Goal: Task Accomplishment & Management: Use online tool/utility

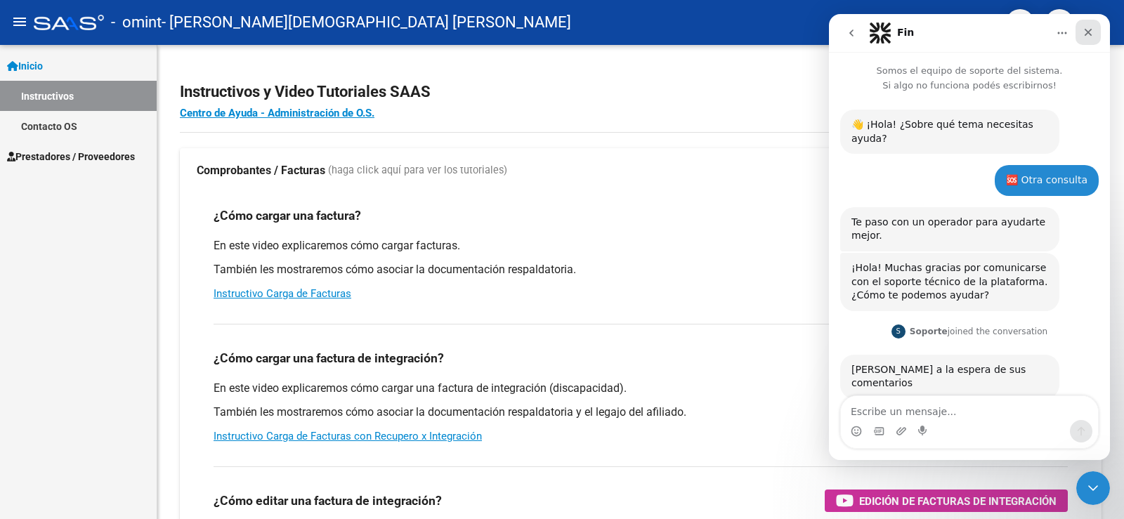
click at [1089, 30] on icon "Cerrar" at bounding box center [1087, 32] width 11 height 11
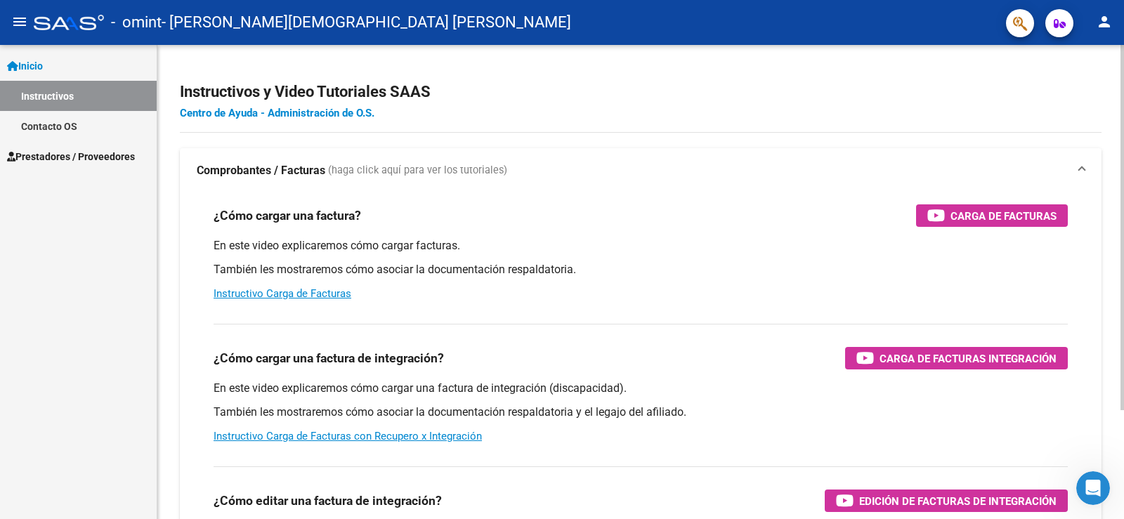
click at [324, 115] on link "Centro de Ayuda - Administración de O.S." at bounding box center [277, 113] width 195 height 13
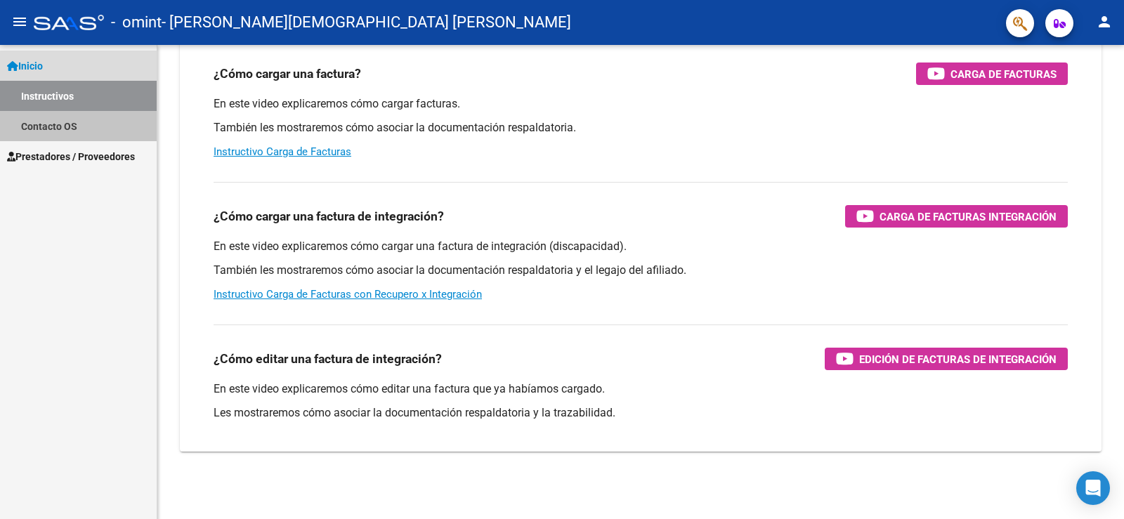
click at [102, 126] on link "Contacto OS" at bounding box center [78, 126] width 157 height 30
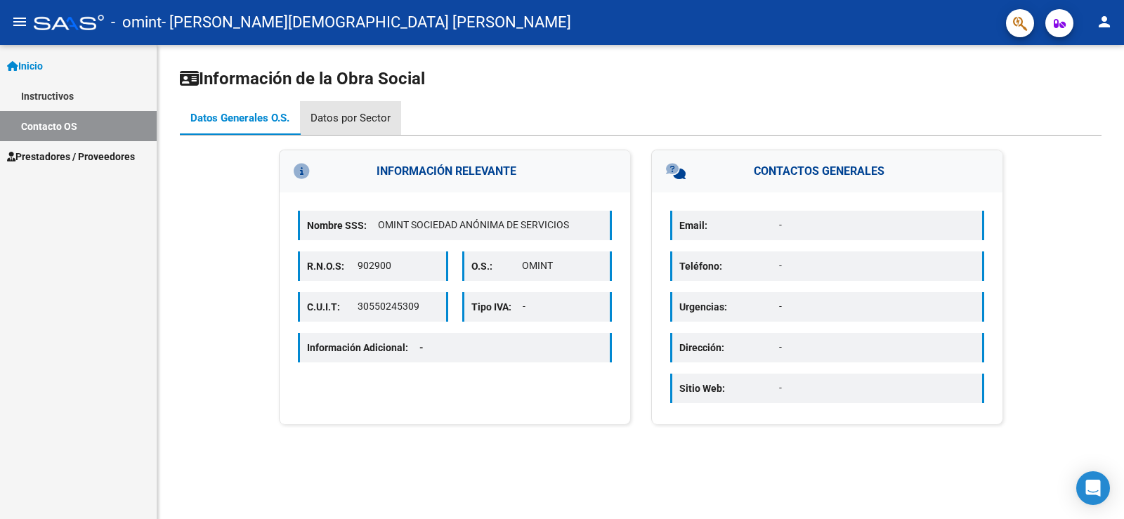
click at [361, 115] on div "Datos por Sector" at bounding box center [350, 117] width 80 height 15
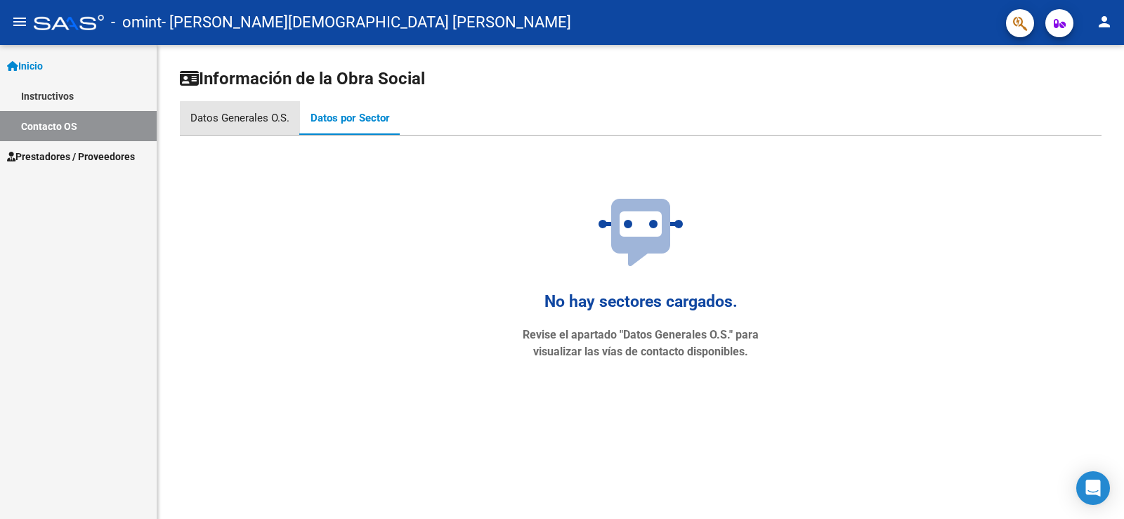
click at [266, 121] on div "Datos Generales O.S." at bounding box center [239, 117] width 99 height 15
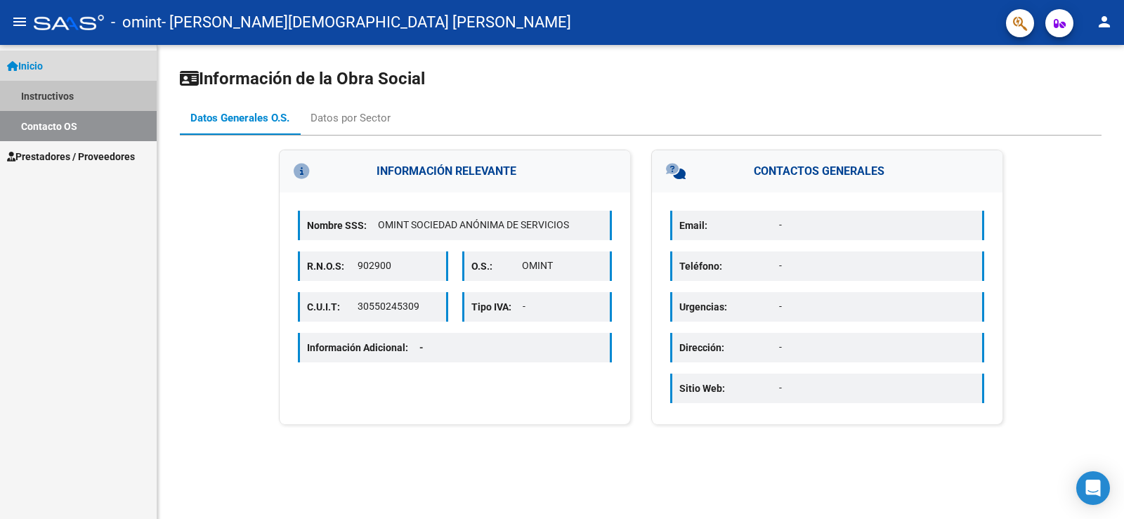
click at [74, 93] on link "Instructivos" at bounding box center [78, 96] width 157 height 30
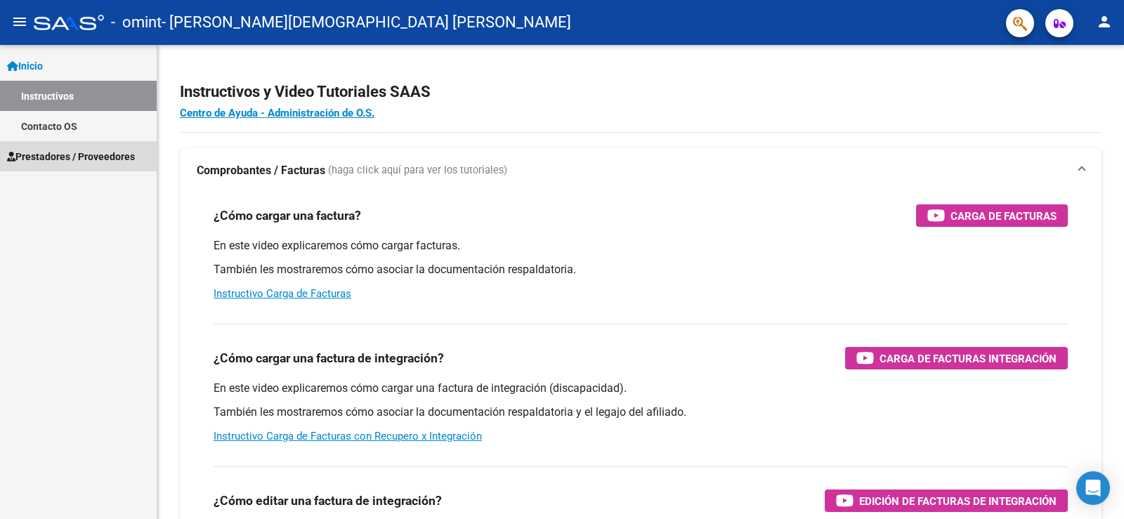
click at [86, 157] on span "Prestadores / Proveedores" at bounding box center [71, 156] width 128 height 15
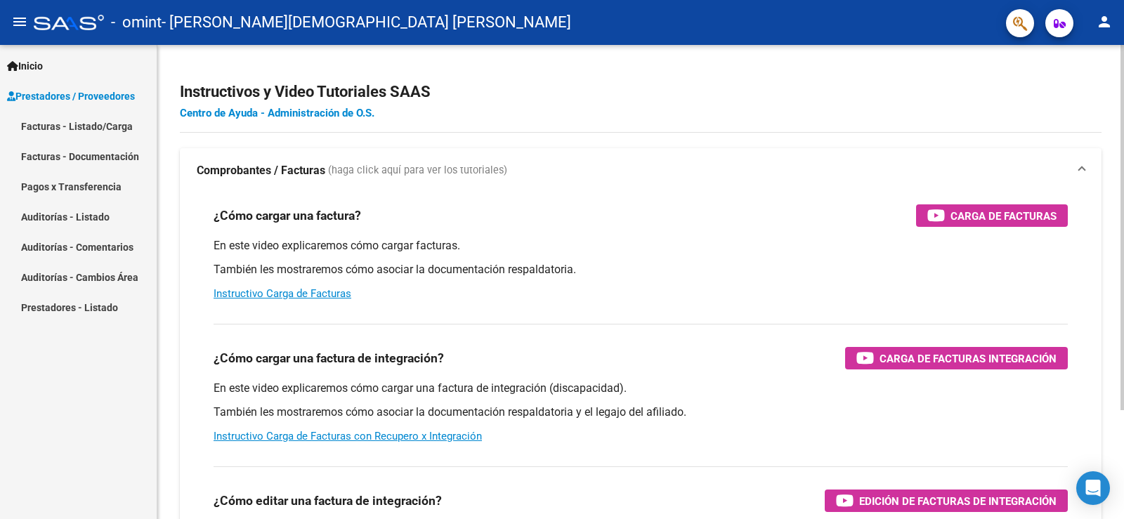
click at [245, 112] on link "Centro de Ayuda - Administración de O.S." at bounding box center [277, 113] width 195 height 13
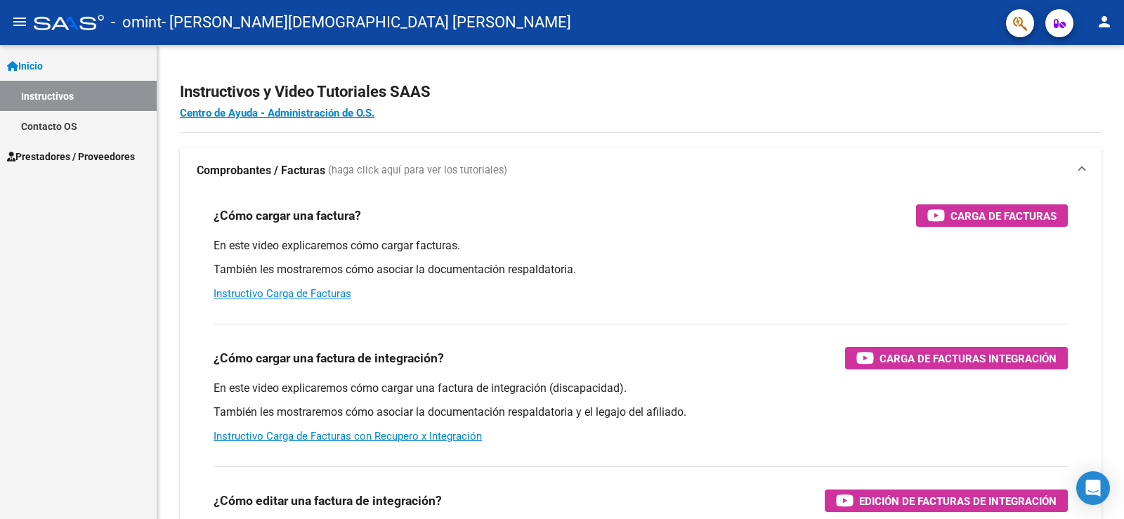
click at [105, 155] on span "Prestadores / Proveedores" at bounding box center [71, 156] width 128 height 15
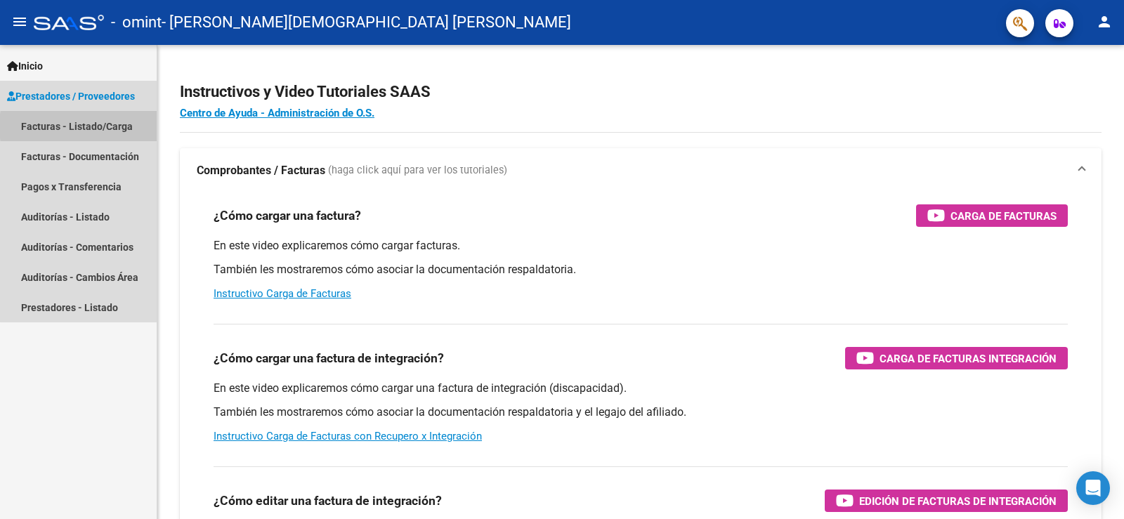
click at [116, 126] on link "Facturas - Listado/Carga" at bounding box center [78, 126] width 157 height 30
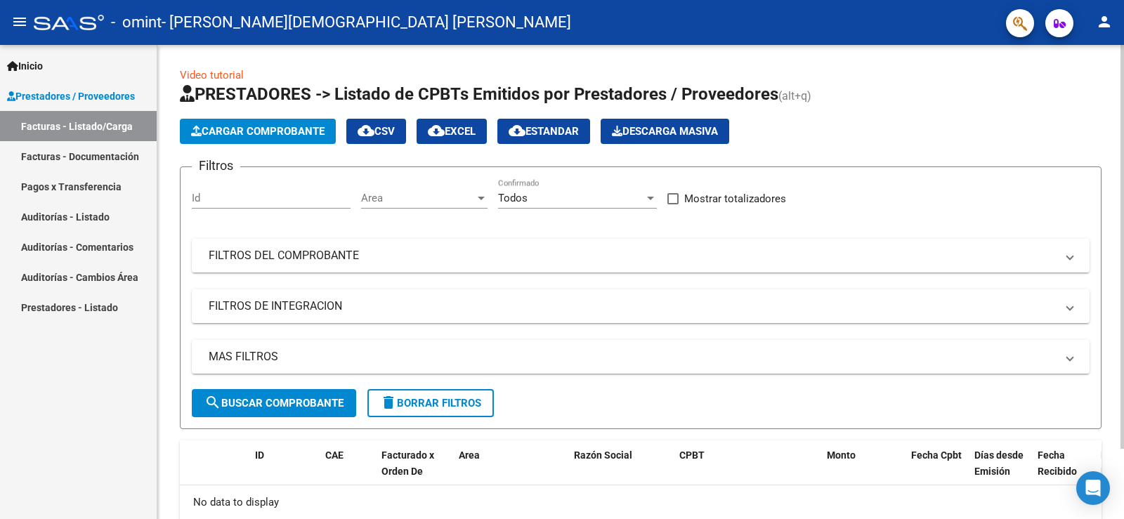
click at [277, 138] on button "Cargar Comprobante" at bounding box center [258, 131] width 156 height 25
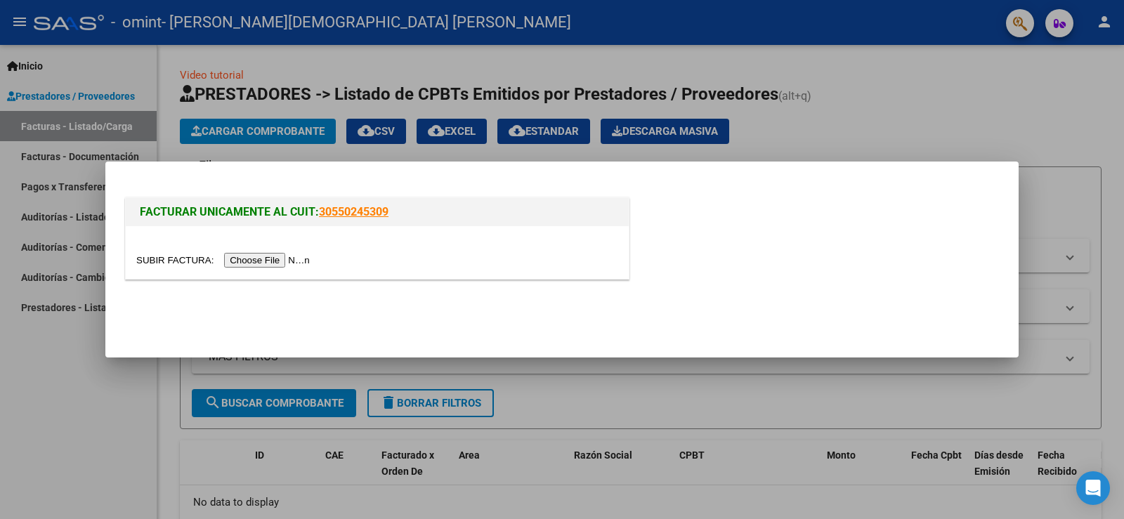
click at [79, 449] on div at bounding box center [562, 259] width 1124 height 519
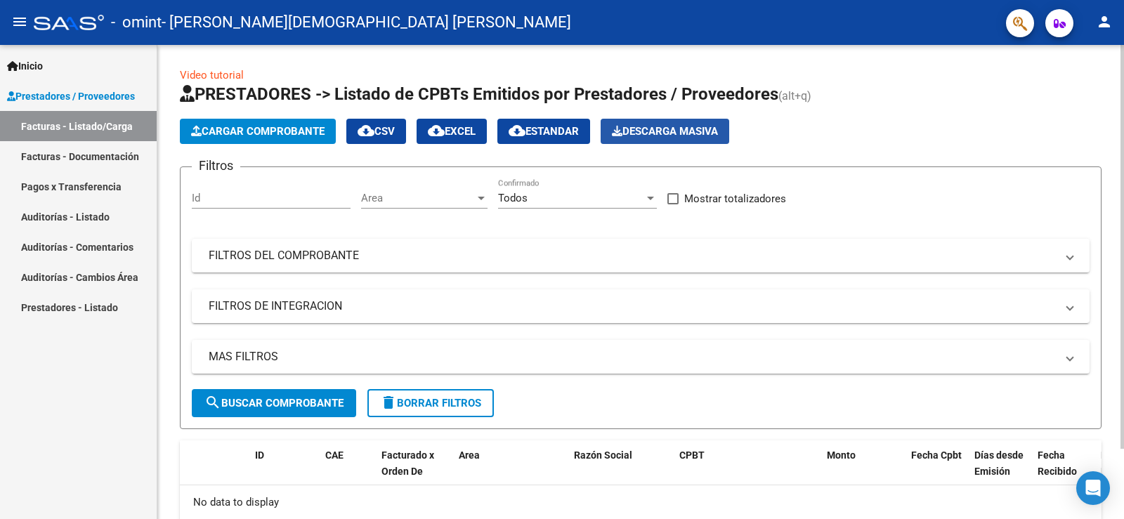
click at [676, 127] on span "Descarga Masiva" at bounding box center [665, 131] width 106 height 13
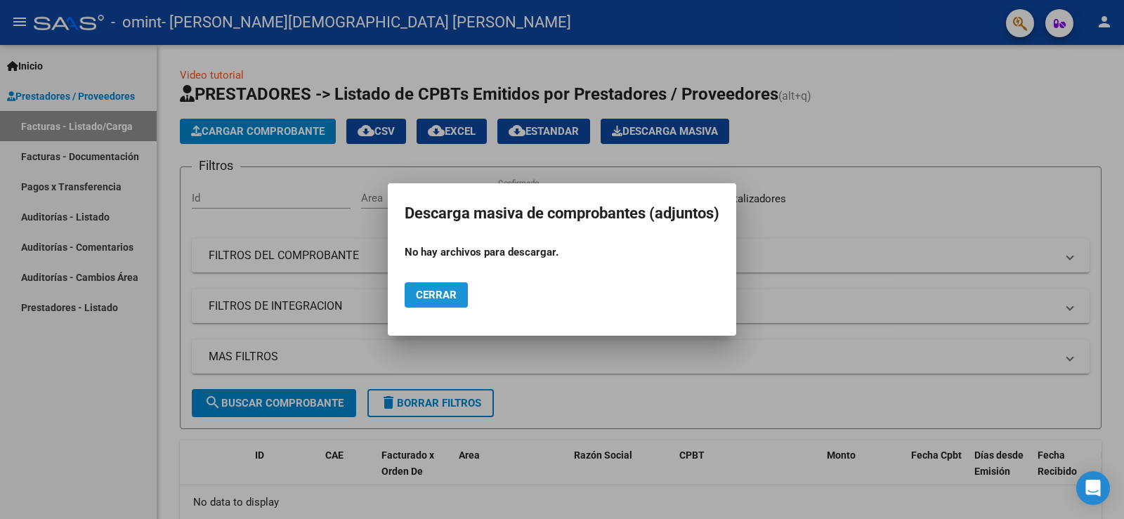
click at [438, 290] on span "Cerrar" at bounding box center [436, 295] width 41 height 13
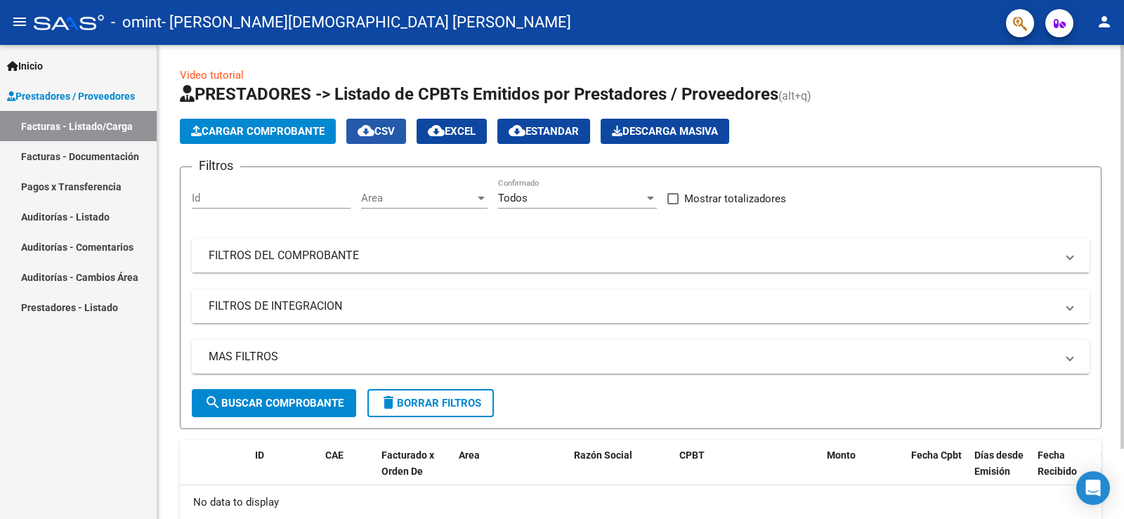
click at [388, 130] on span "cloud_download CSV" at bounding box center [376, 131] width 37 height 13
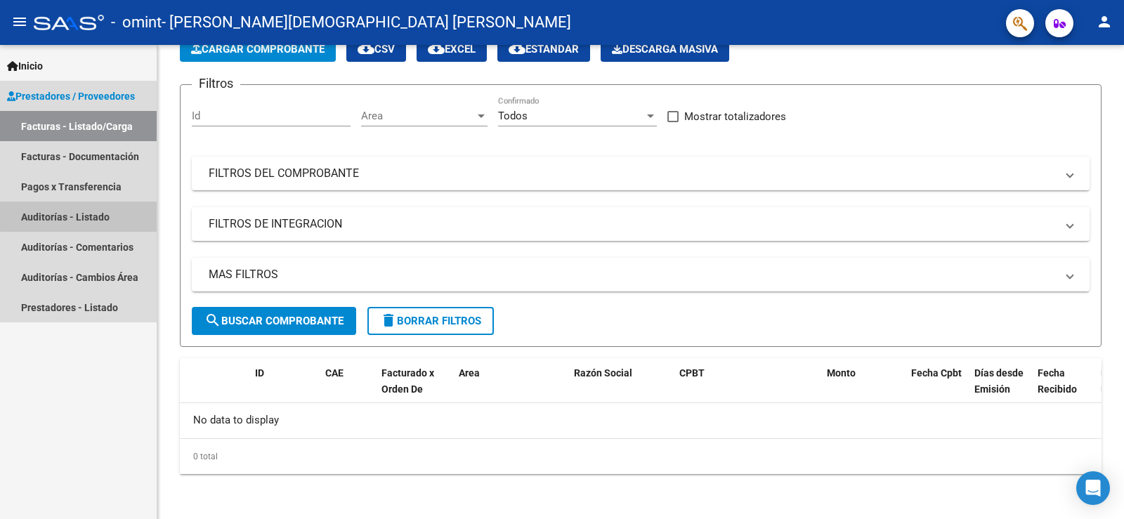
click at [99, 214] on link "Auditorías - Listado" at bounding box center [78, 217] width 157 height 30
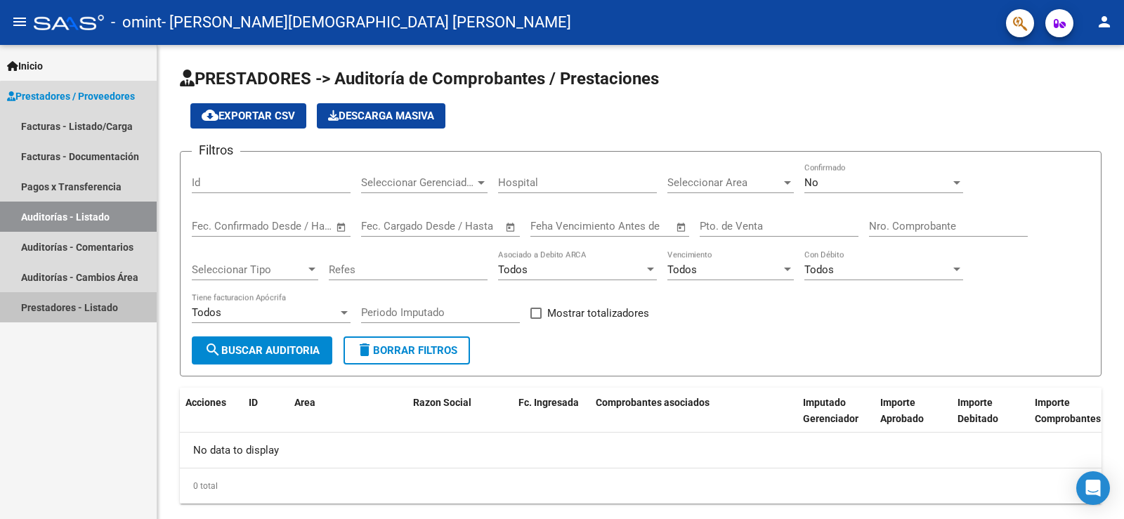
click at [99, 308] on link "Prestadores - Listado" at bounding box center [78, 307] width 157 height 30
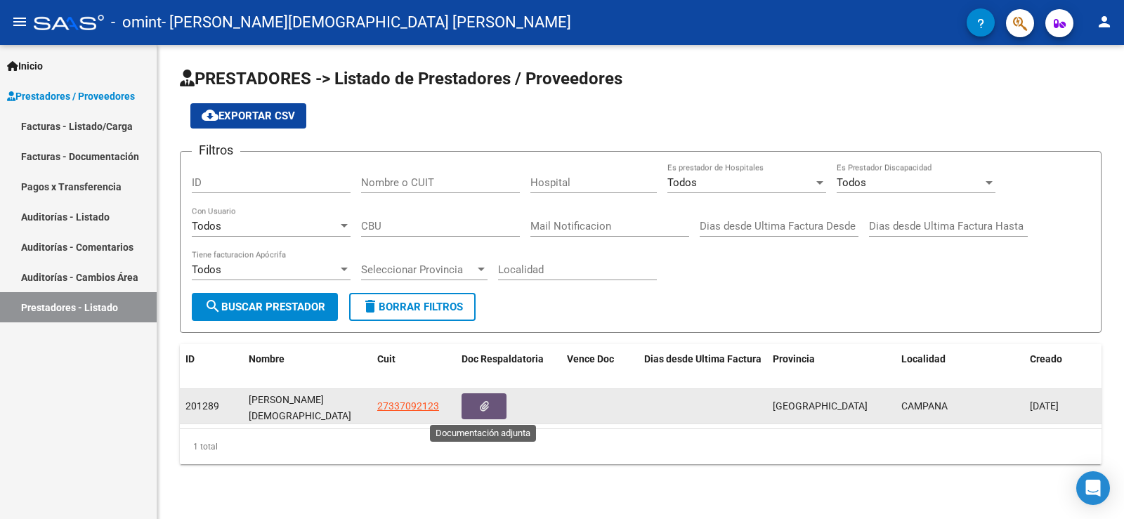
click at [485, 406] on icon "button" at bounding box center [484, 406] width 9 height 11
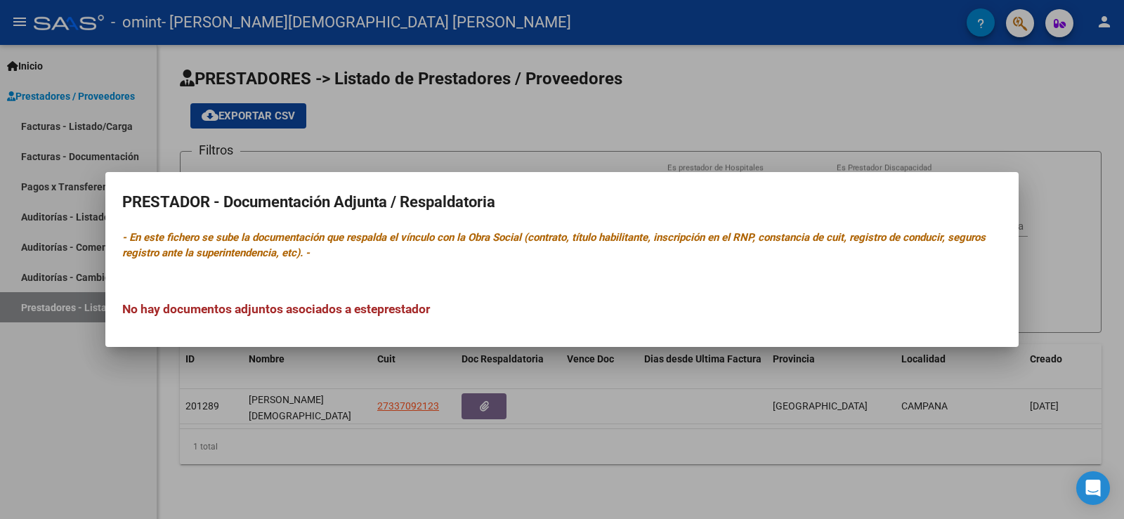
click at [318, 480] on div at bounding box center [562, 259] width 1124 height 519
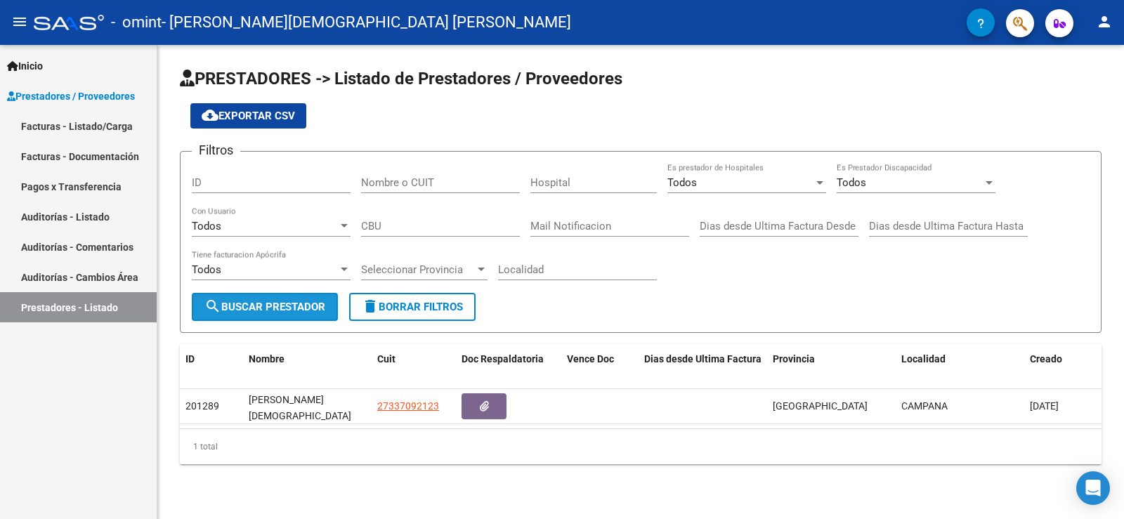
click at [261, 303] on span "search Buscar Prestador" at bounding box center [264, 307] width 121 height 13
click at [1098, 22] on mat-icon "person" at bounding box center [1104, 21] width 17 height 17
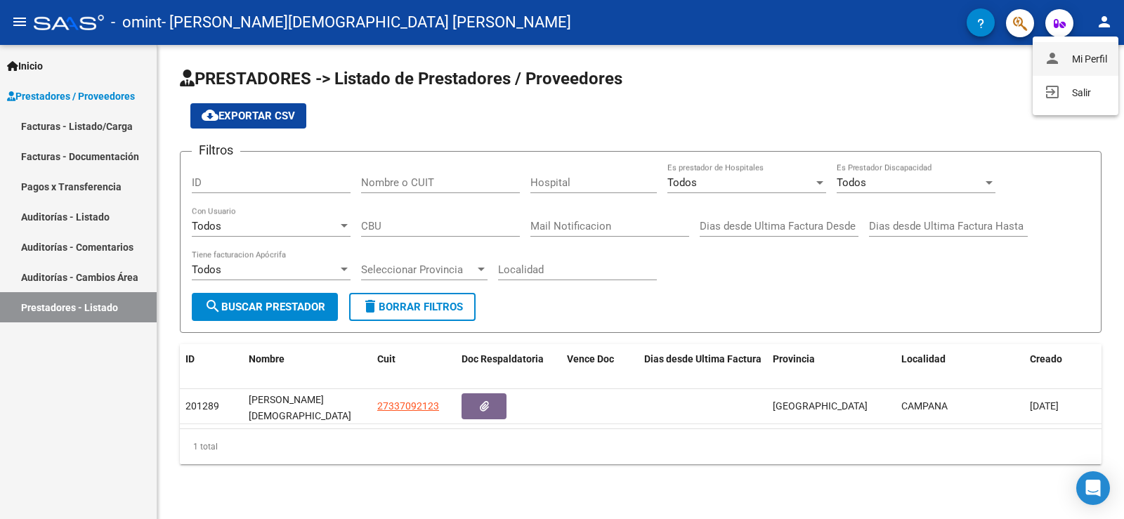
click at [1097, 56] on button "person Mi Perfil" at bounding box center [1076, 59] width 86 height 34
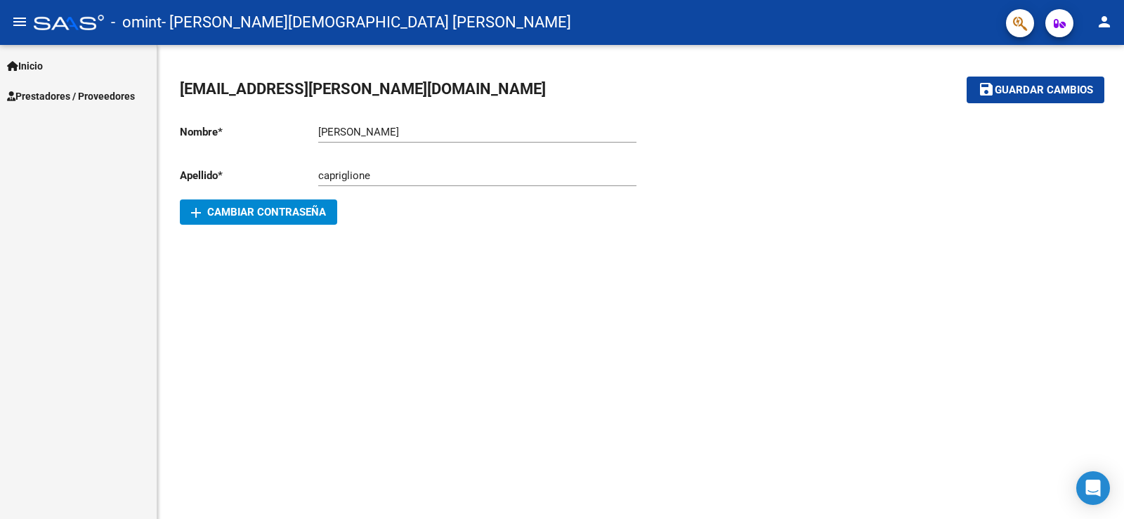
click at [1101, 21] on mat-icon "person" at bounding box center [1104, 21] width 17 height 17
click at [960, 229] on div at bounding box center [562, 259] width 1124 height 519
click at [41, 65] on span "Inicio" at bounding box center [25, 65] width 36 height 15
click at [95, 233] on div "Inicio Instructivos Contacto OS Prestadores / Proveedores Facturas - Listado/Ca…" at bounding box center [78, 282] width 157 height 474
click at [20, 22] on mat-icon "menu" at bounding box center [19, 21] width 17 height 17
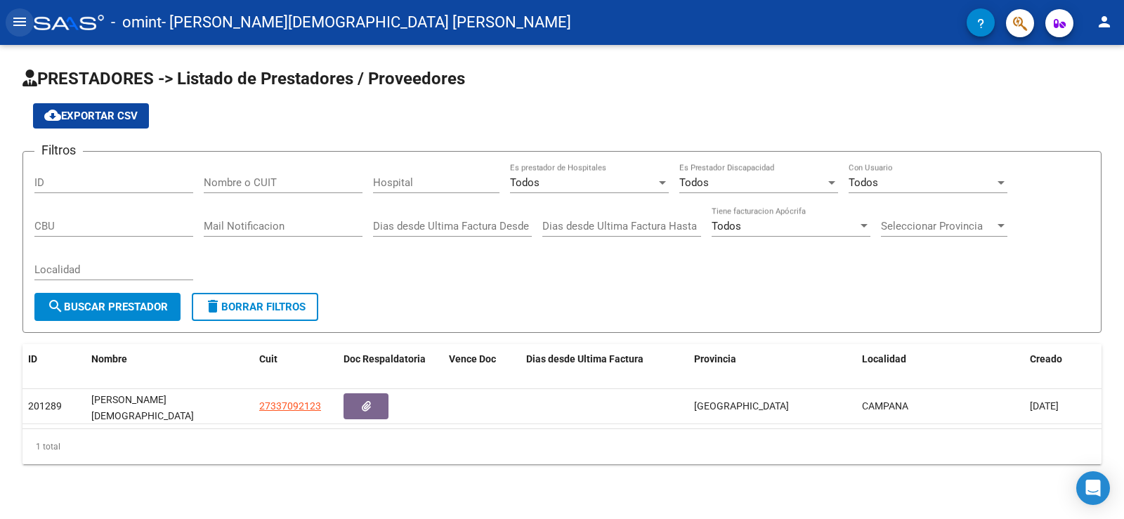
click at [18, 17] on mat-icon "menu" at bounding box center [19, 21] width 17 height 17
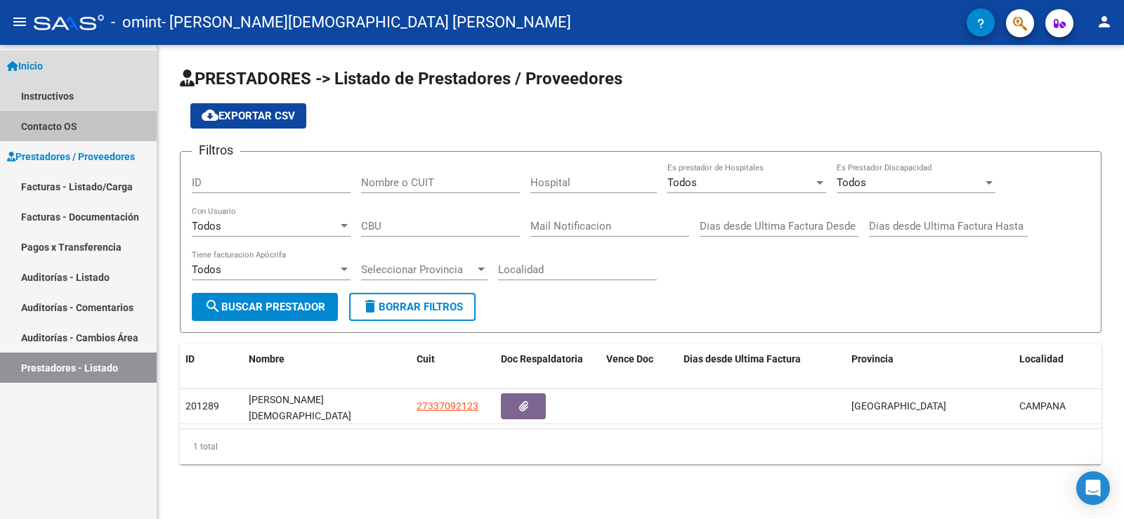
click at [53, 122] on link "Contacto OS" at bounding box center [78, 126] width 157 height 30
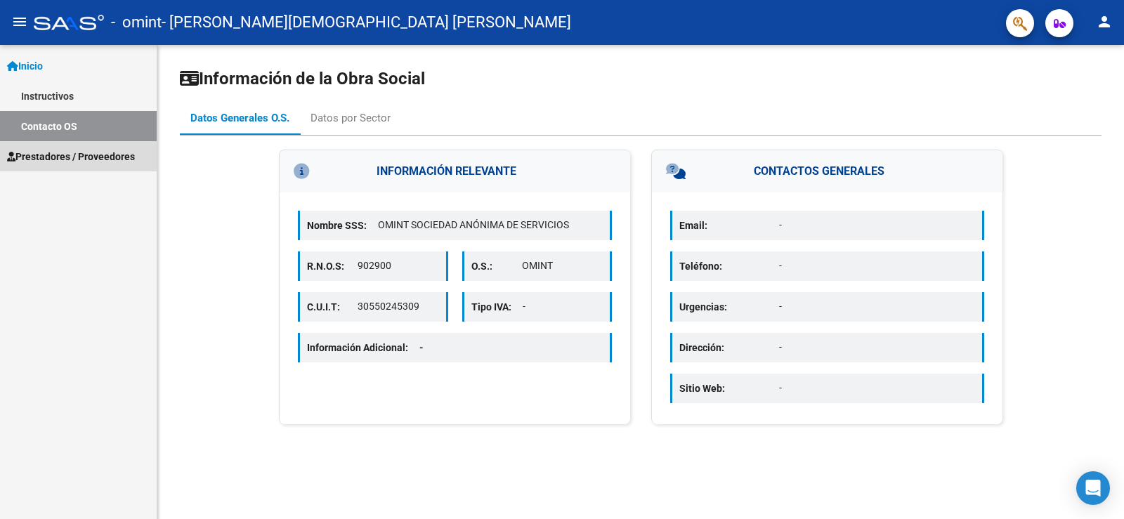
click at [74, 150] on span "Prestadores / Proveedores" at bounding box center [71, 156] width 128 height 15
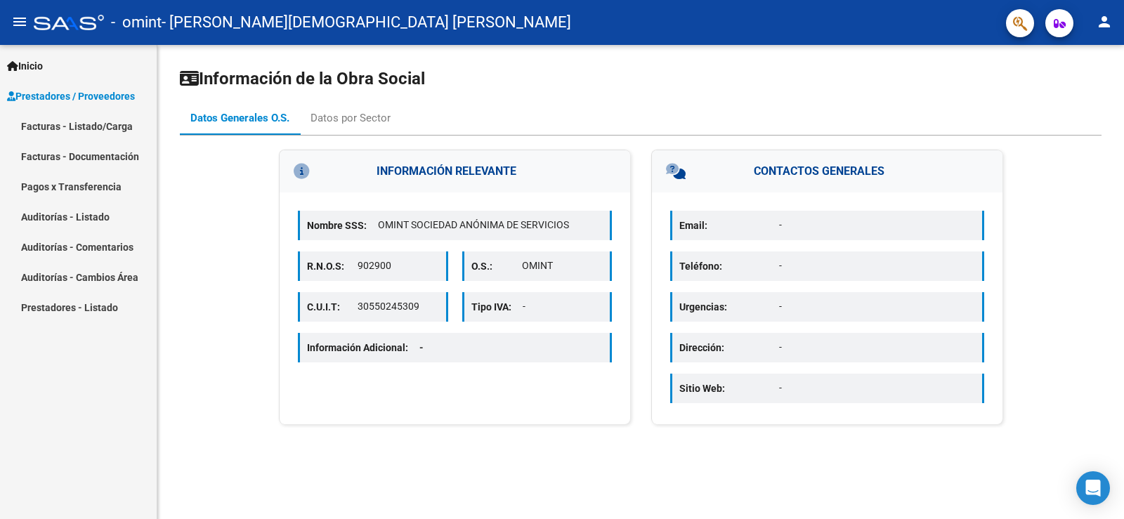
click at [41, 63] on span "Inicio" at bounding box center [25, 65] width 36 height 15
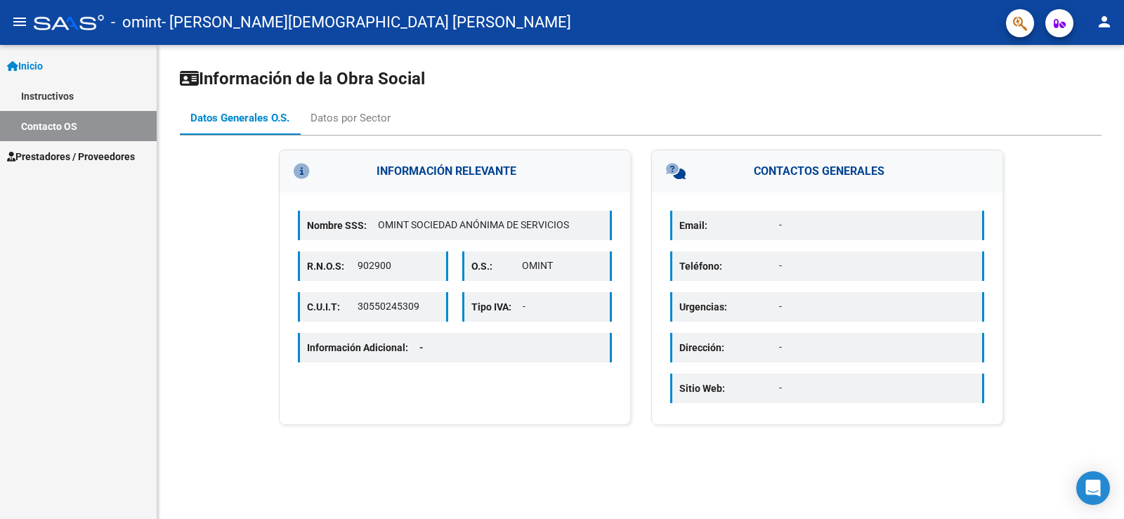
click at [42, 92] on link "Instructivos" at bounding box center [78, 96] width 157 height 30
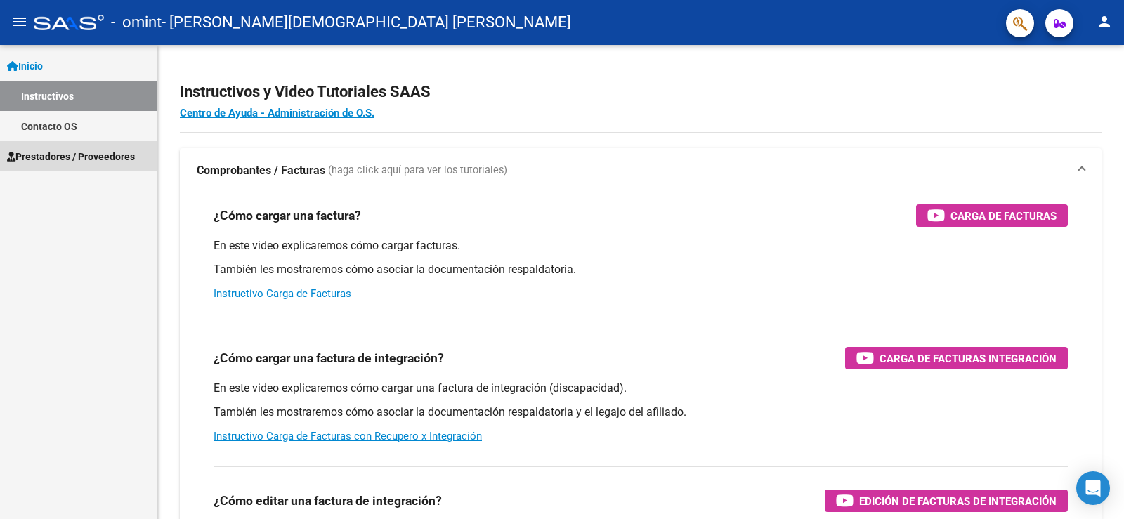
click at [72, 159] on span "Prestadores / Proveedores" at bounding box center [71, 156] width 128 height 15
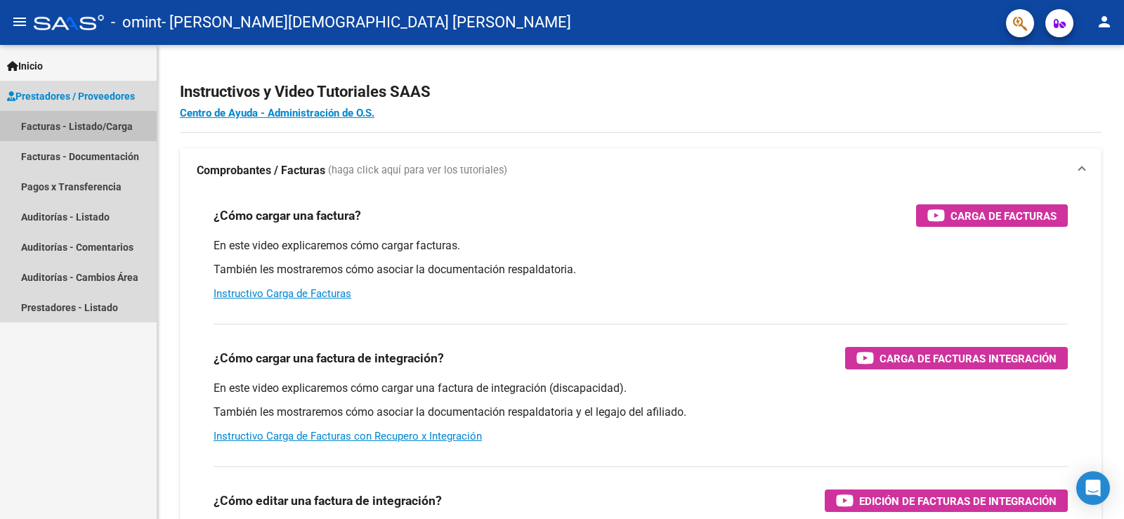
click at [132, 124] on link "Facturas - Listado/Carga" at bounding box center [78, 126] width 157 height 30
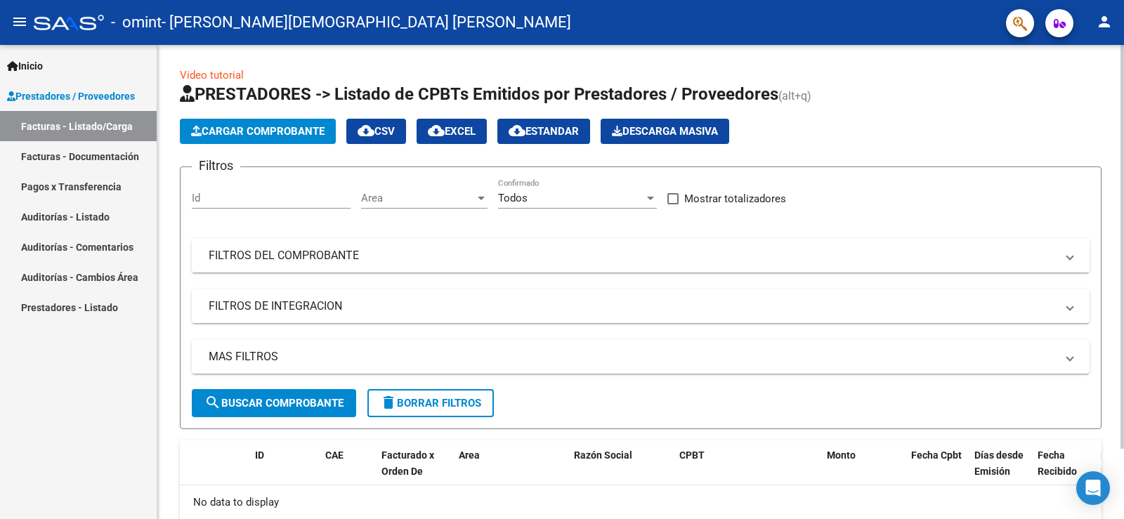
click at [259, 130] on span "Cargar Comprobante" at bounding box center [257, 131] width 133 height 13
